Goal: Transaction & Acquisition: Purchase product/service

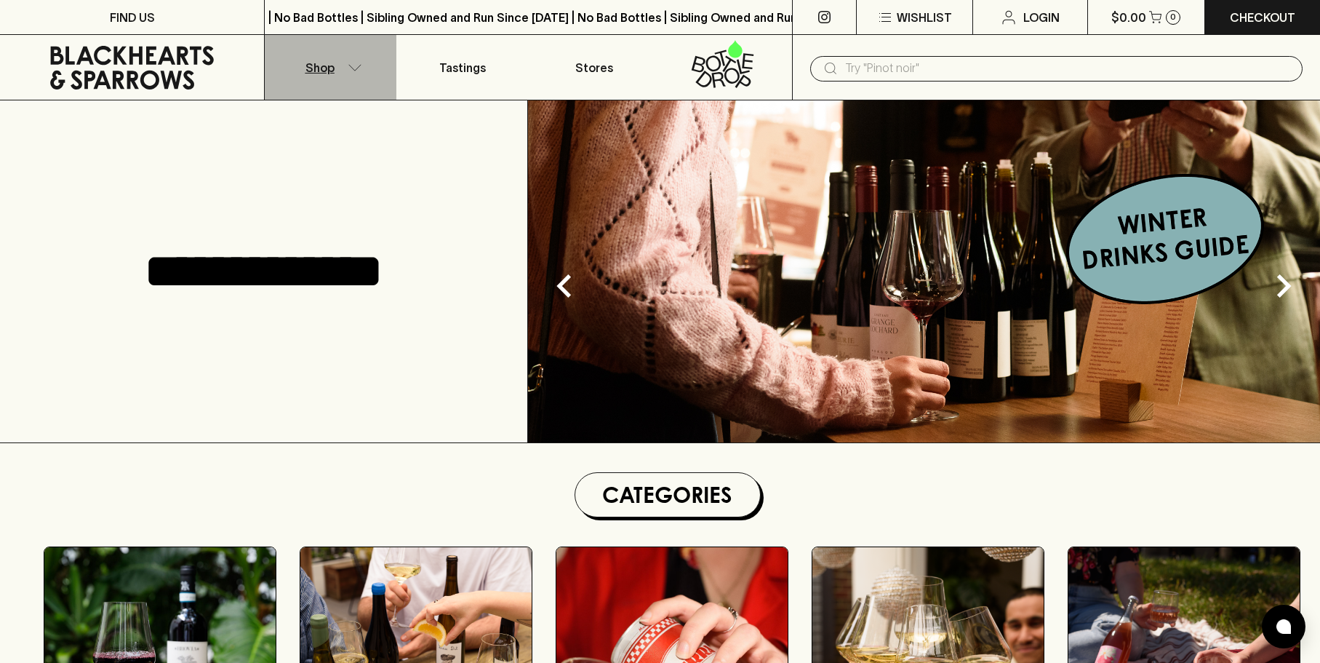
click at [339, 76] on button "Shop" at bounding box center [331, 67] width 132 height 65
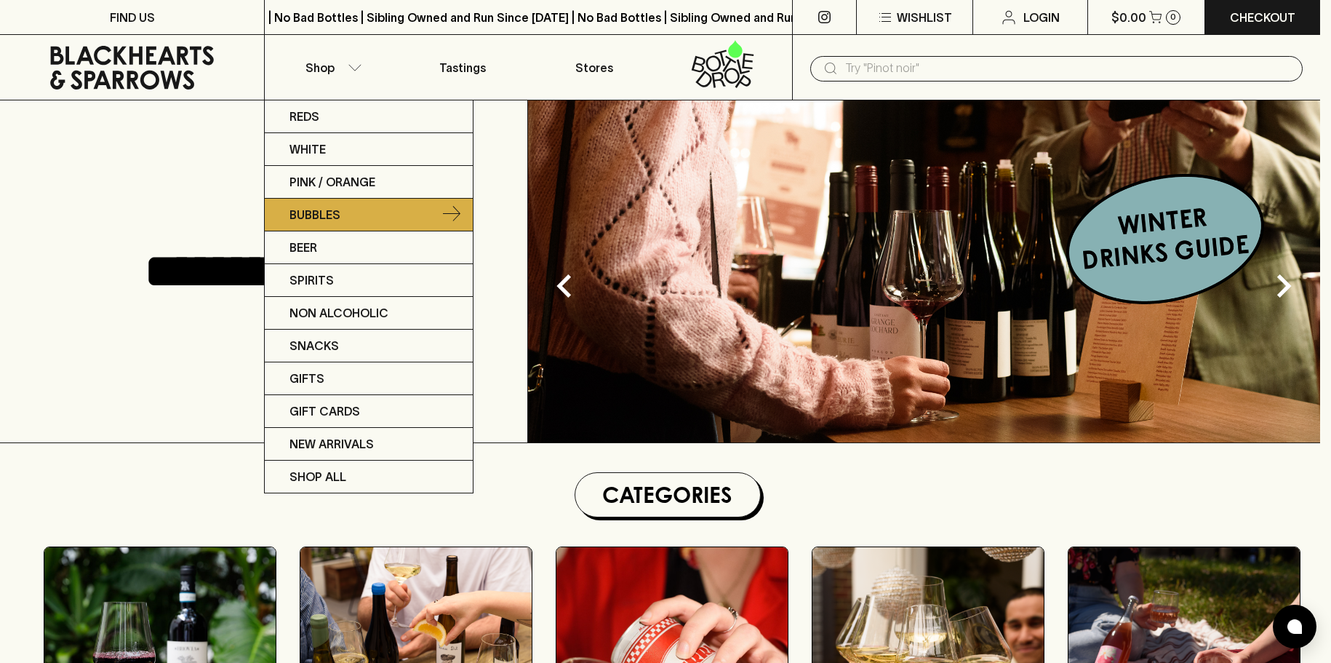
click at [327, 222] on p "Bubbles" at bounding box center [315, 214] width 51 height 17
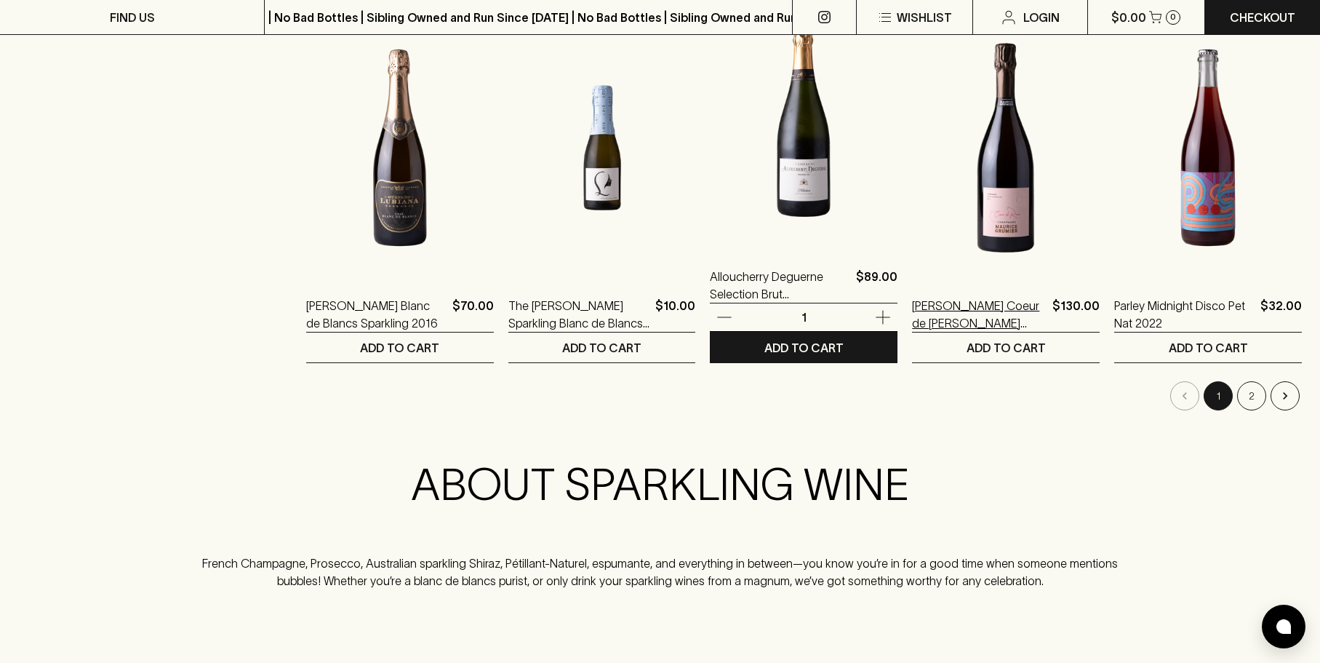
scroll to position [1455, 0]
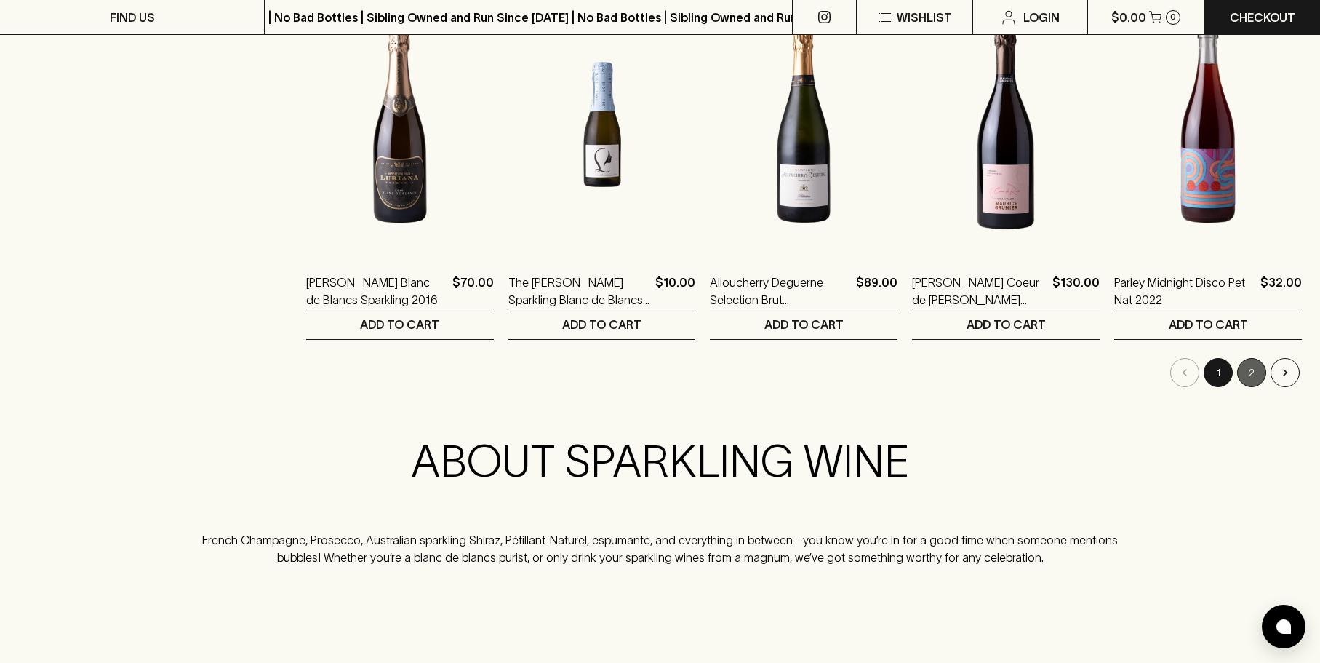
click at [1253, 382] on button "2" at bounding box center [1252, 372] width 29 height 29
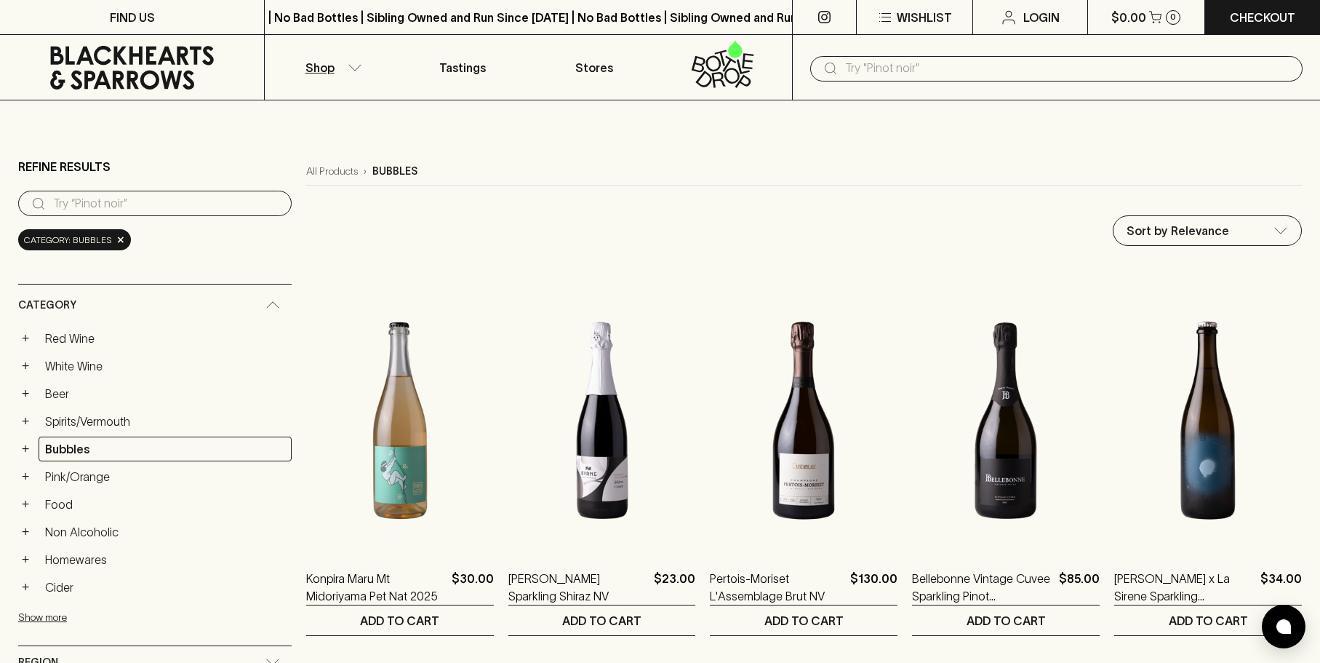
click at [893, 65] on input "text" at bounding box center [1068, 68] width 446 height 23
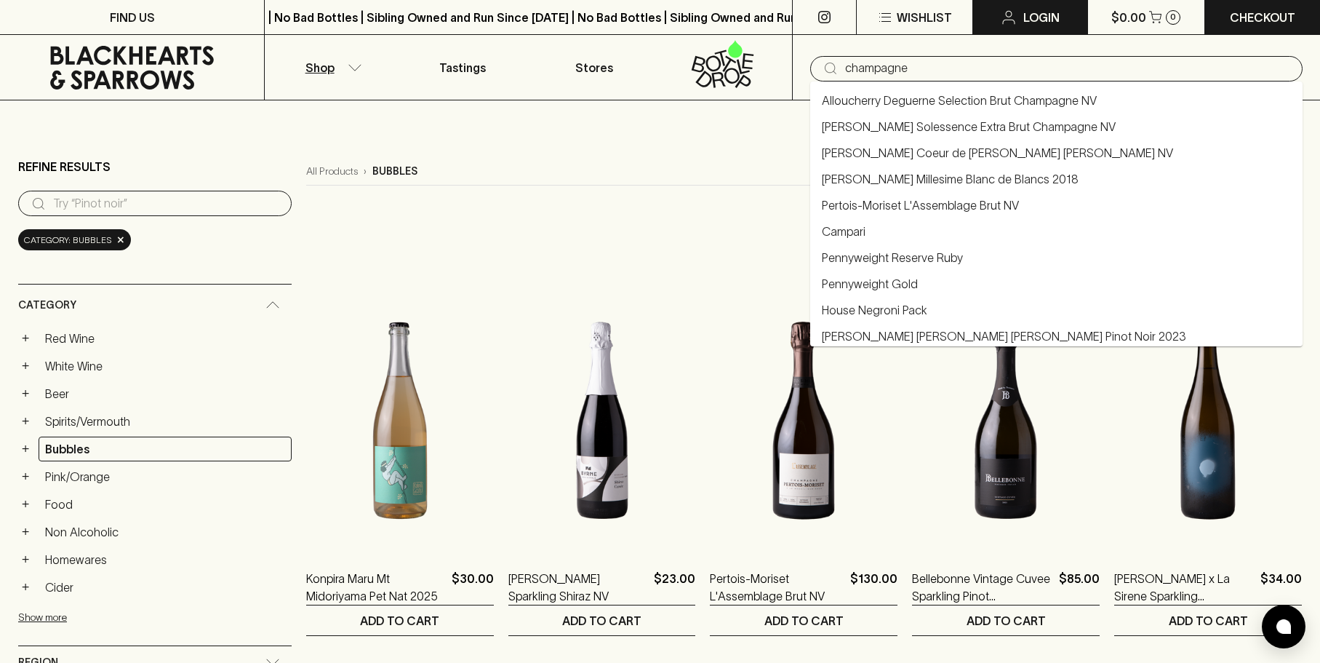
type input "champagne"
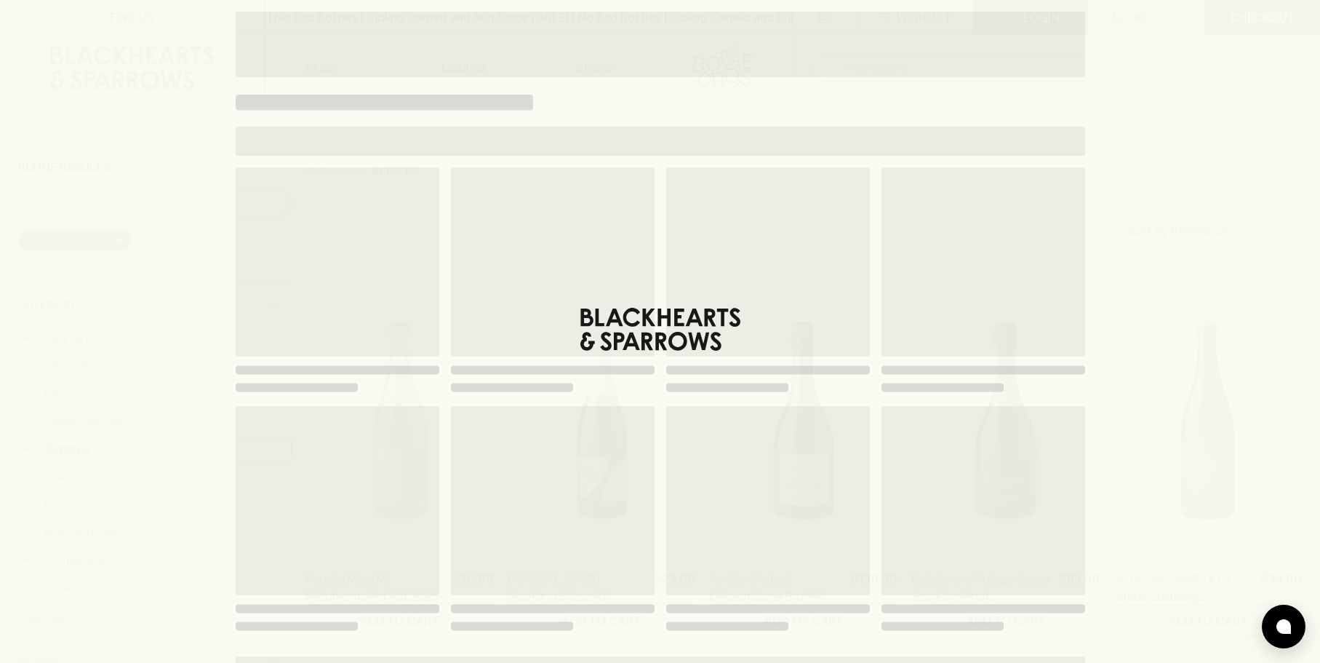
type input "champagne"
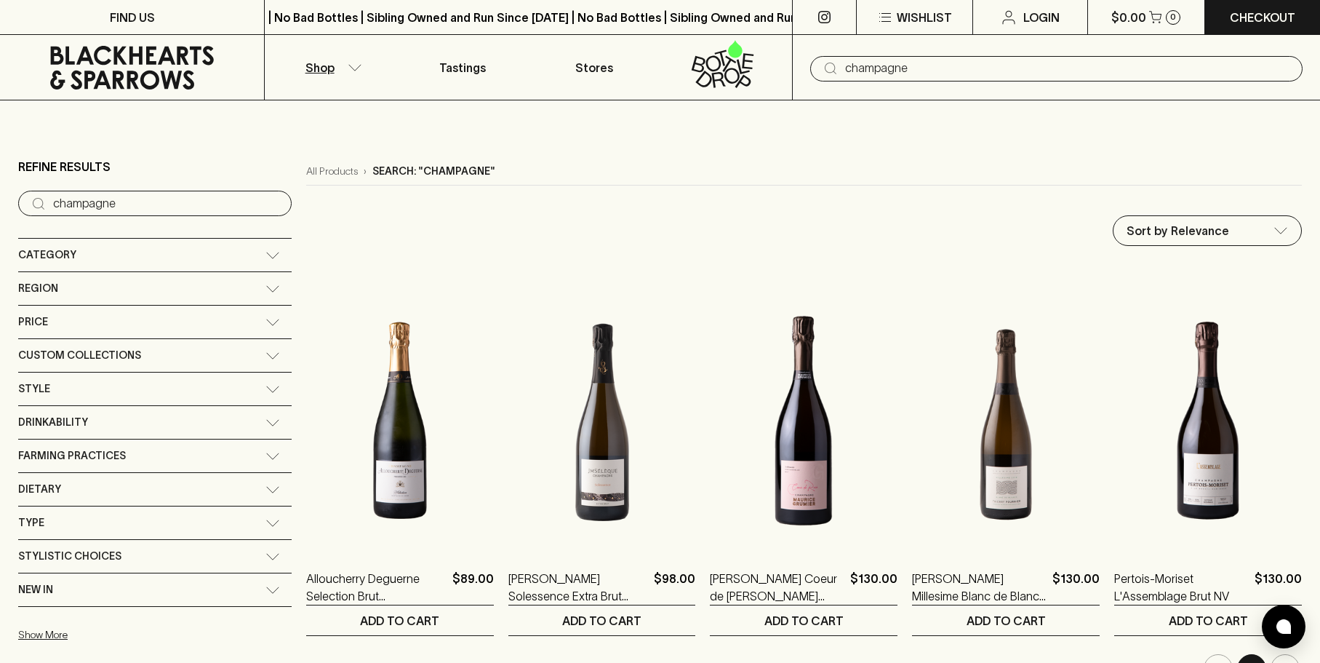
click at [885, 68] on input "champagne" at bounding box center [1068, 68] width 446 height 23
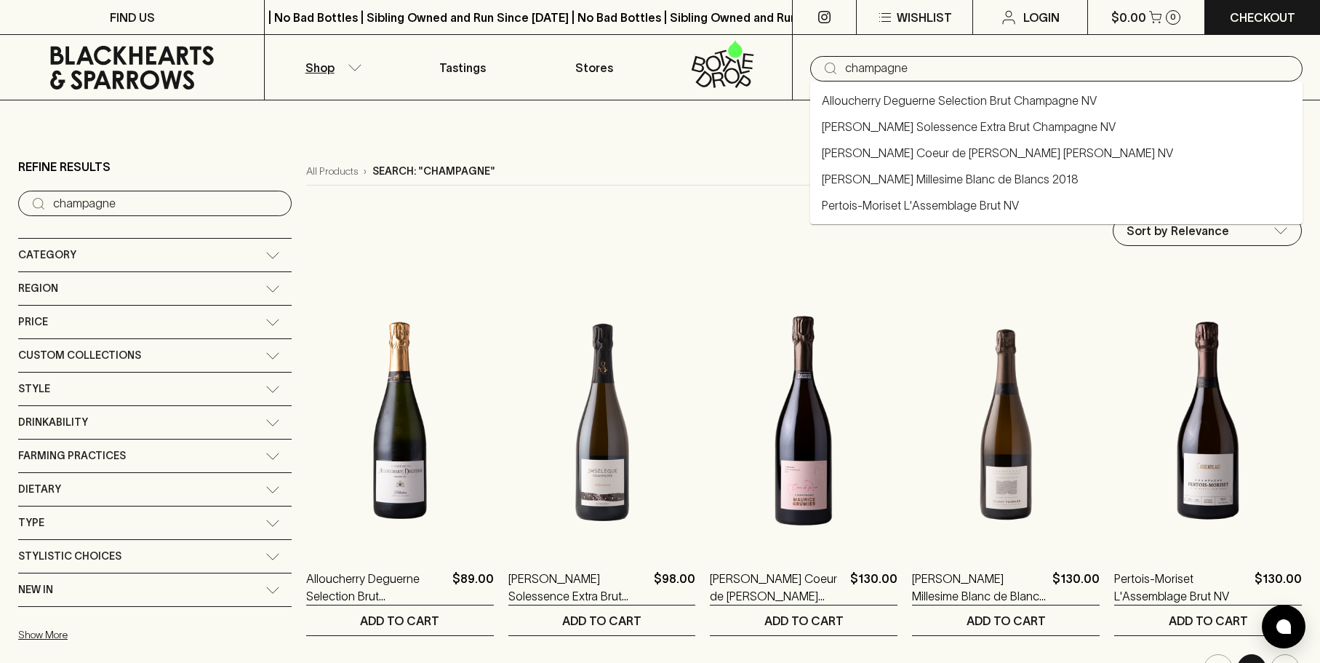
click at [885, 68] on input "champagne" at bounding box center [1068, 68] width 446 height 23
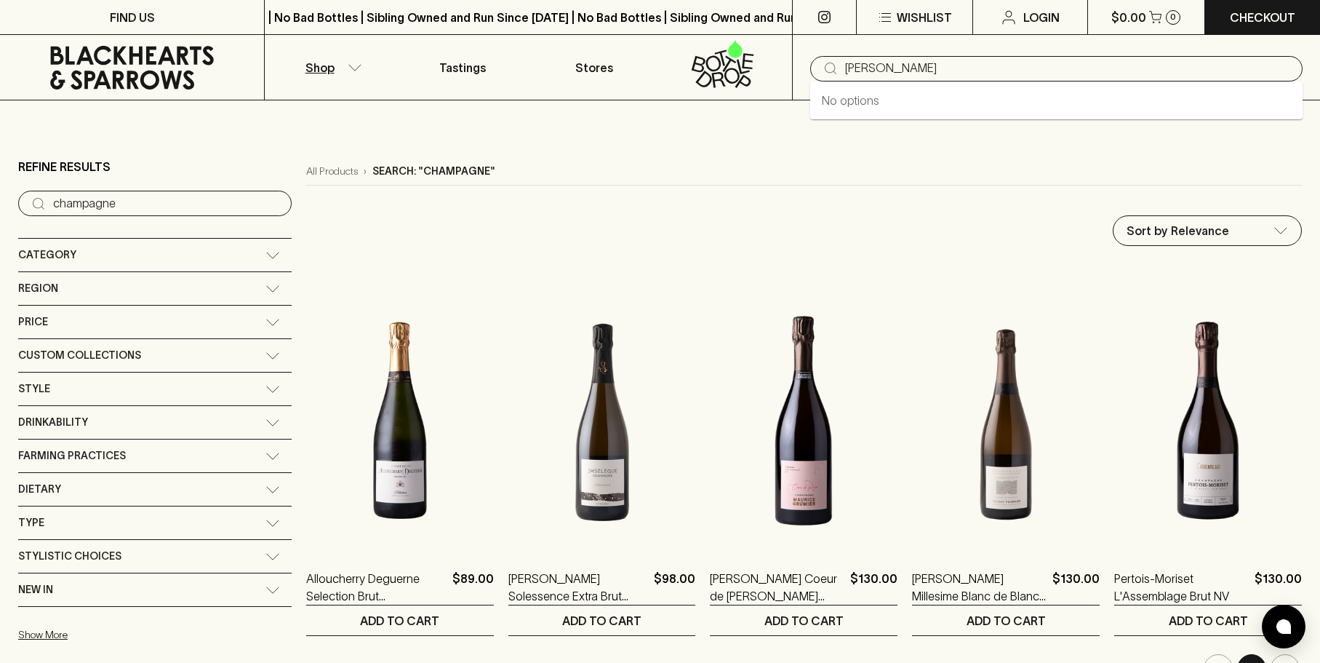
type input "[PERSON_NAME]"
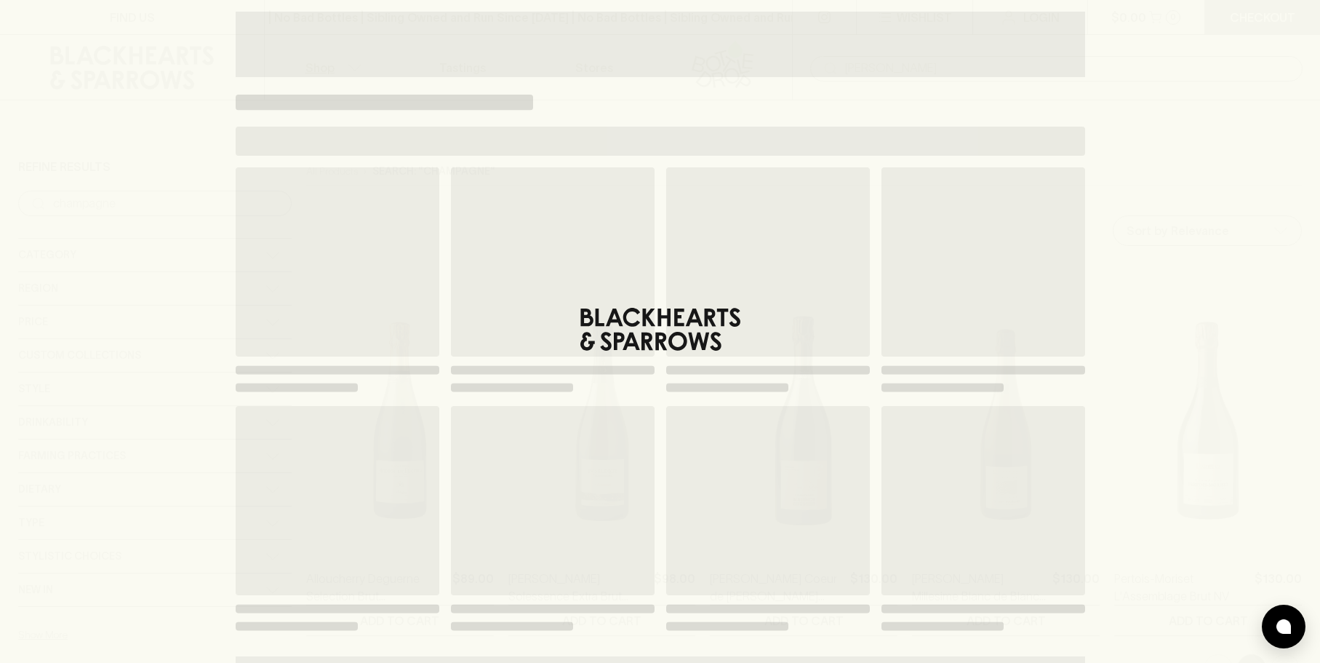
type input "[PERSON_NAME]"
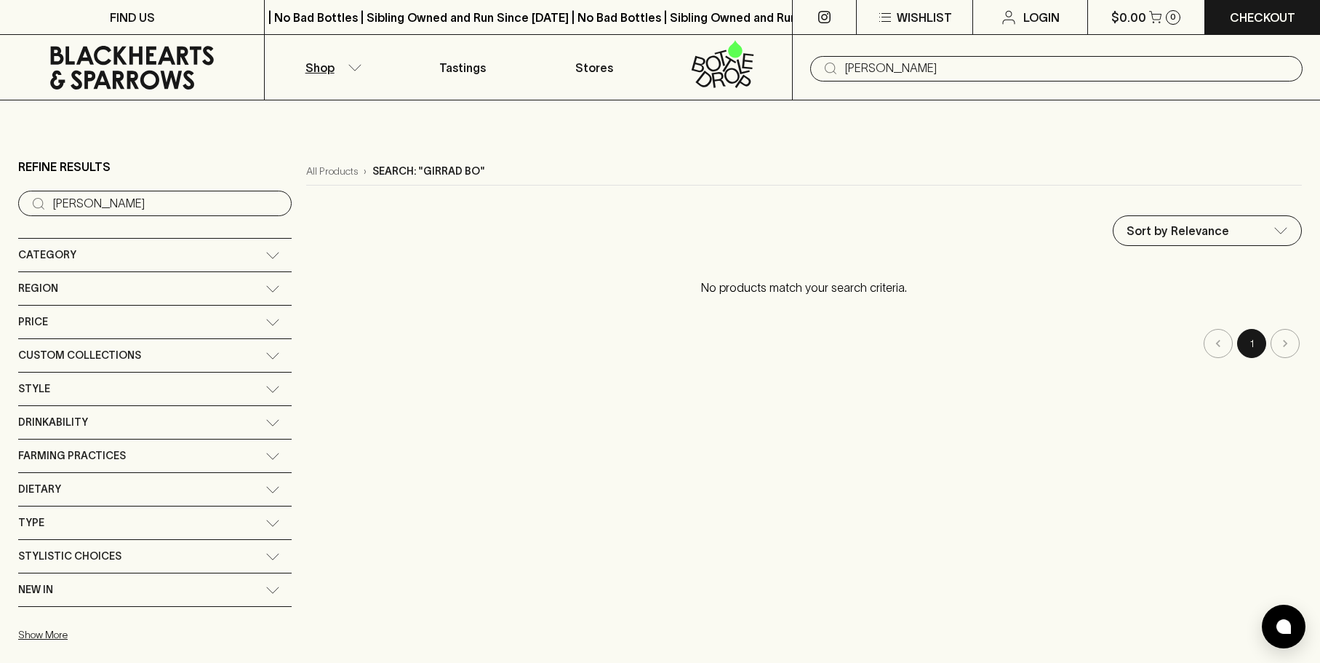
click at [878, 72] on input "[PERSON_NAME]" at bounding box center [1068, 68] width 446 height 23
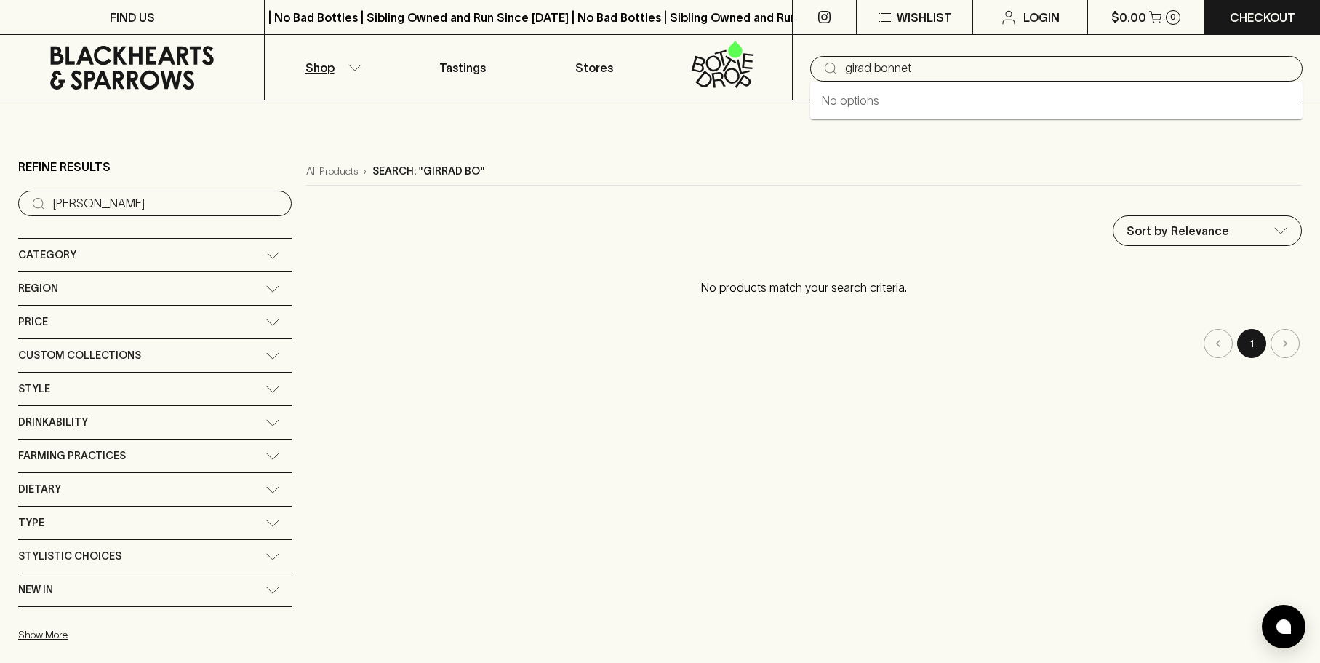
type input "girad bonnet"
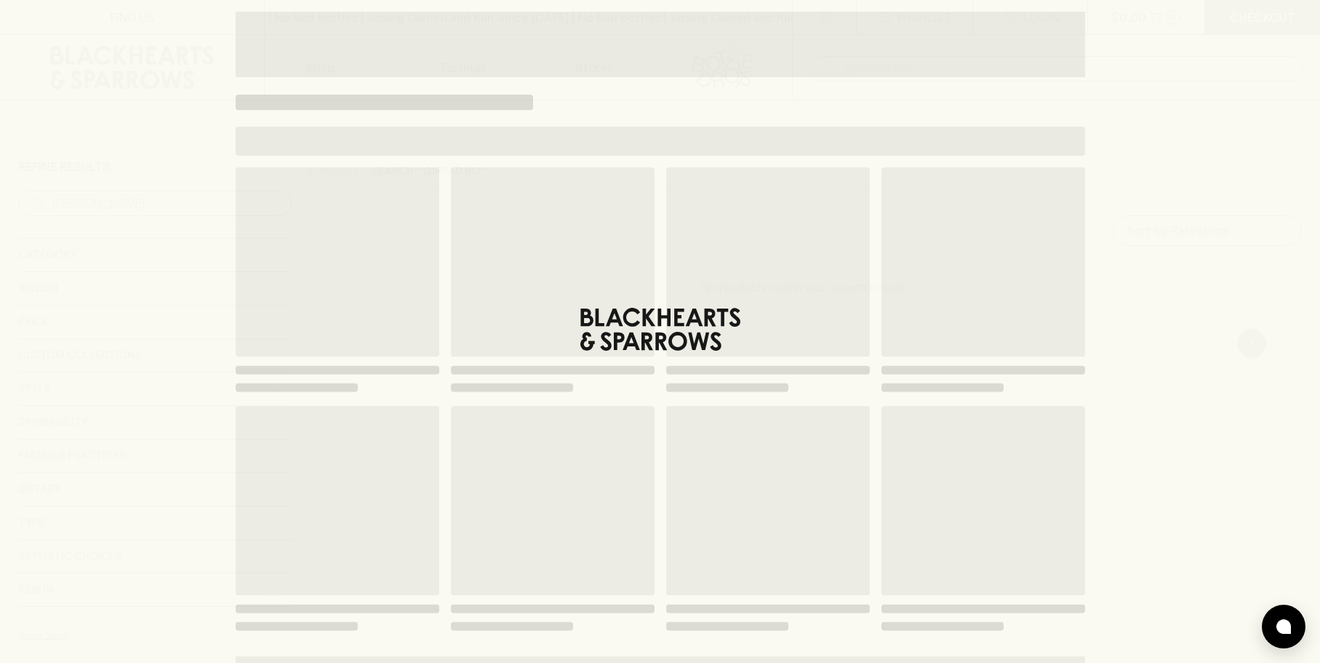
type input "girad bonnet"
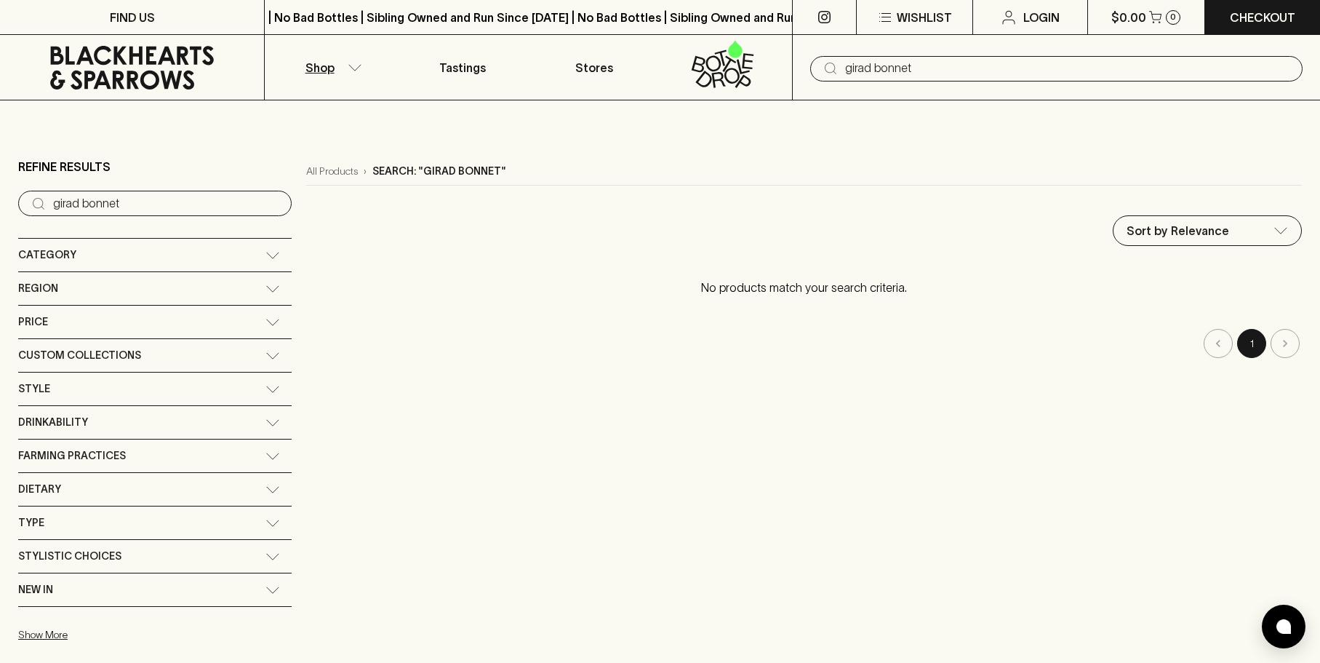
click at [861, 62] on input "girad bonnet" at bounding box center [1068, 68] width 446 height 23
click at [969, 75] on input "text" at bounding box center [1068, 68] width 446 height 23
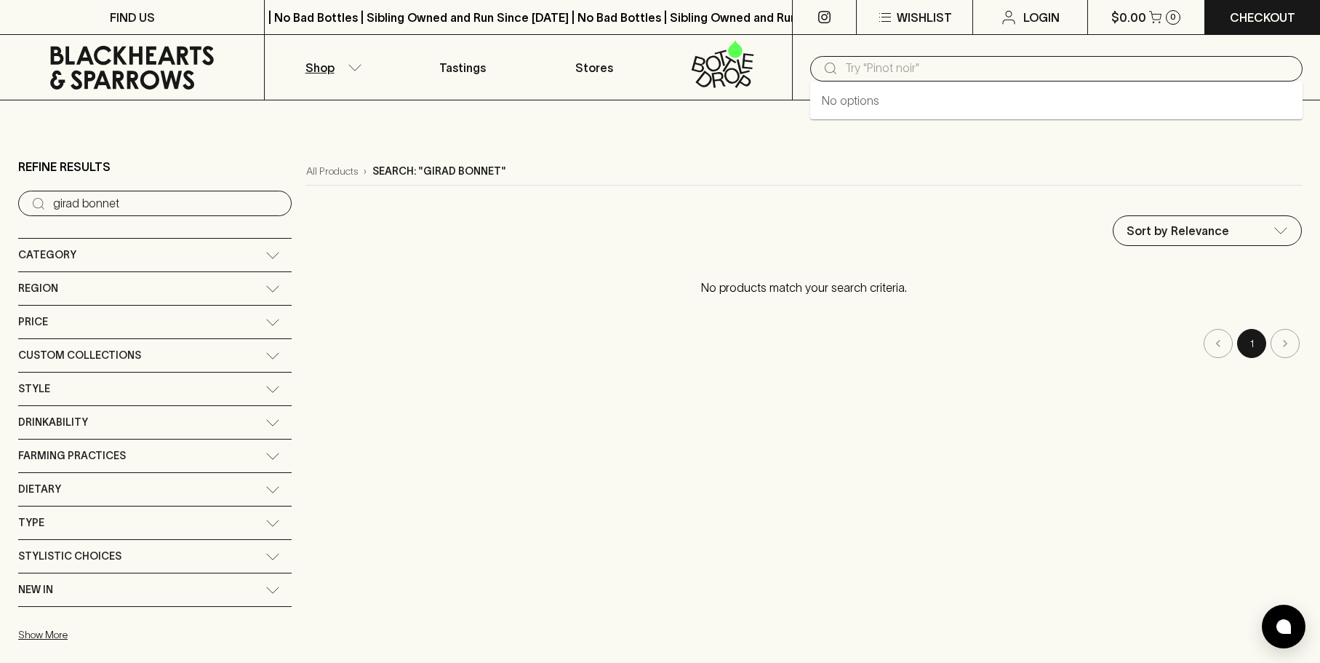
click at [969, 75] on input "text" at bounding box center [1068, 68] width 446 height 23
click at [967, 106] on div "No options" at bounding box center [1056, 100] width 493 height 38
click at [834, 68] on icon at bounding box center [830, 68] width 17 height 17
click at [826, 67] on icon at bounding box center [830, 68] width 17 height 17
click at [826, 67] on icon at bounding box center [831, 69] width 12 height 12
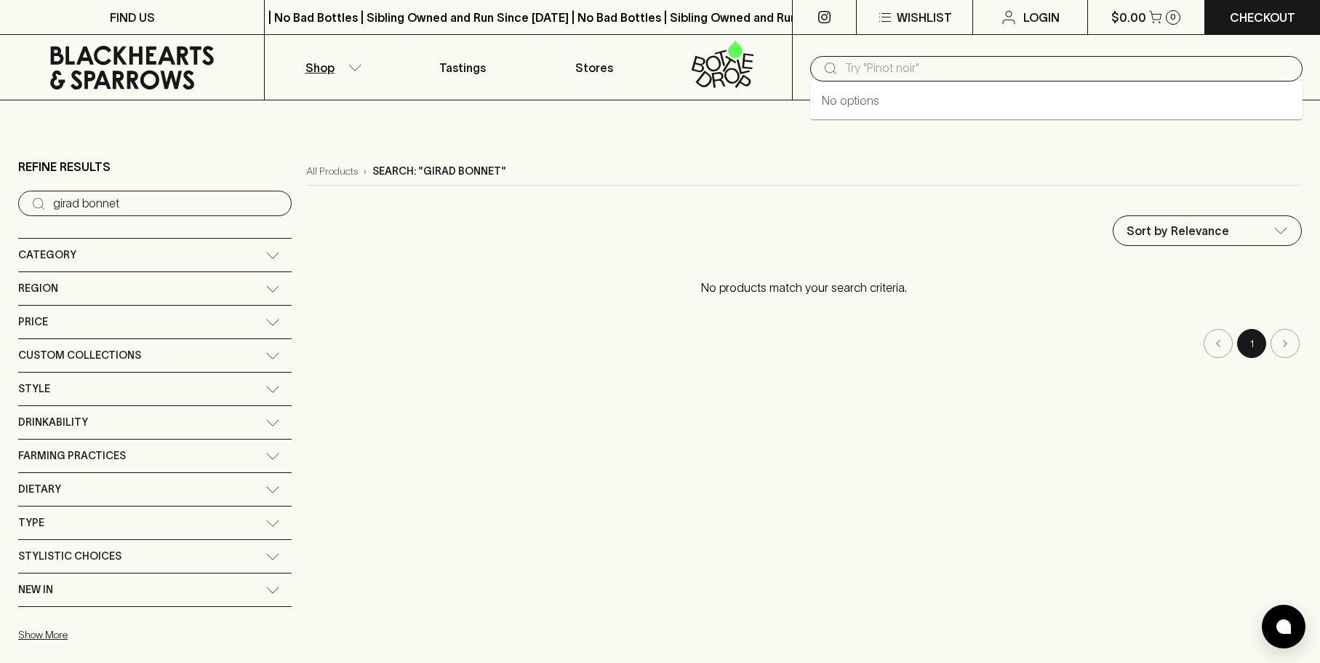
drag, startPoint x: 754, startPoint y: 157, endPoint x: 749, endPoint y: 92, distance: 65.0
click at [754, 156] on div "Refine Results ​ girad bonnet Category + Red Wine + White Wine + Beer + Spirits…" at bounding box center [660, 403] width 1284 height 515
